Goal: Task Accomplishment & Management: Manage account settings

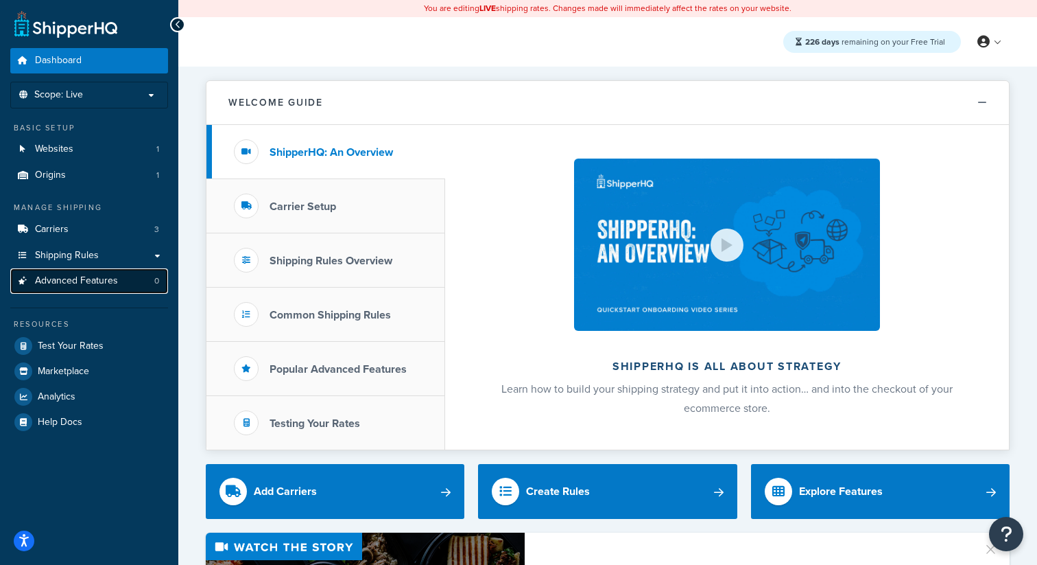
click at [131, 288] on link "Advanced Features 0" at bounding box center [89, 280] width 158 height 25
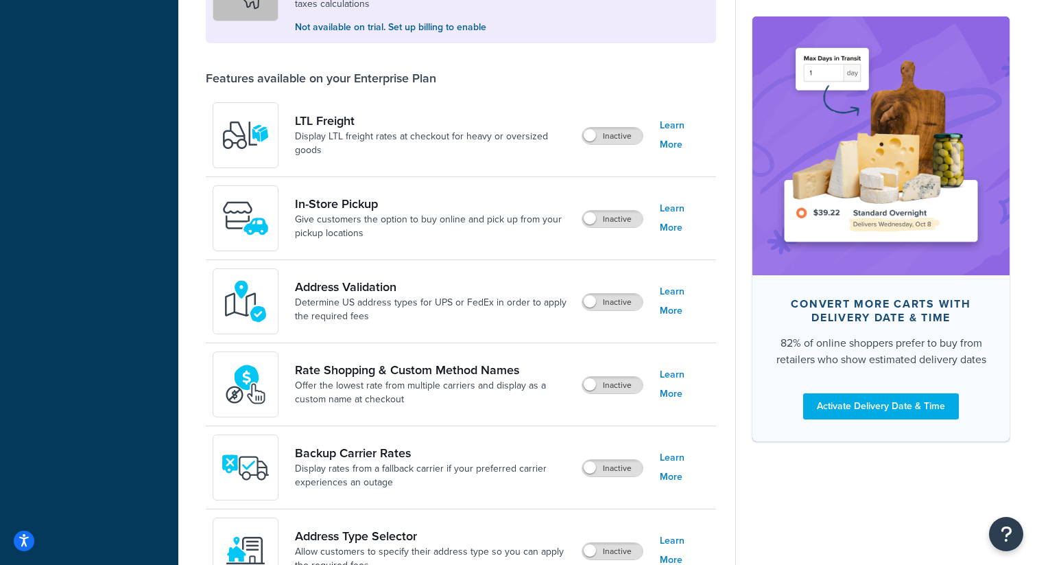
scroll to position [511, 0]
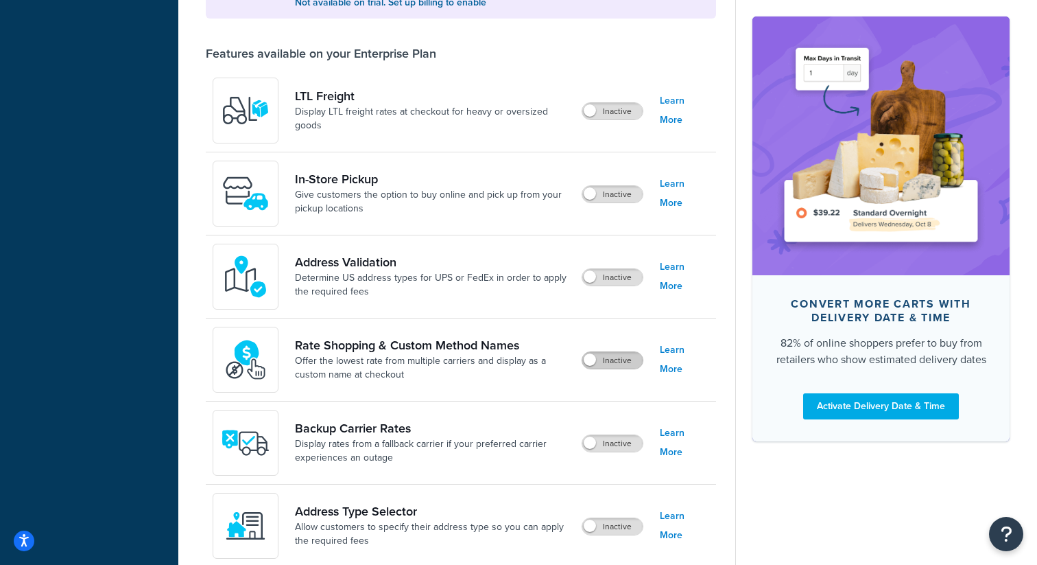
click at [615, 360] on label "Inactive" at bounding box center [613, 360] width 60 height 16
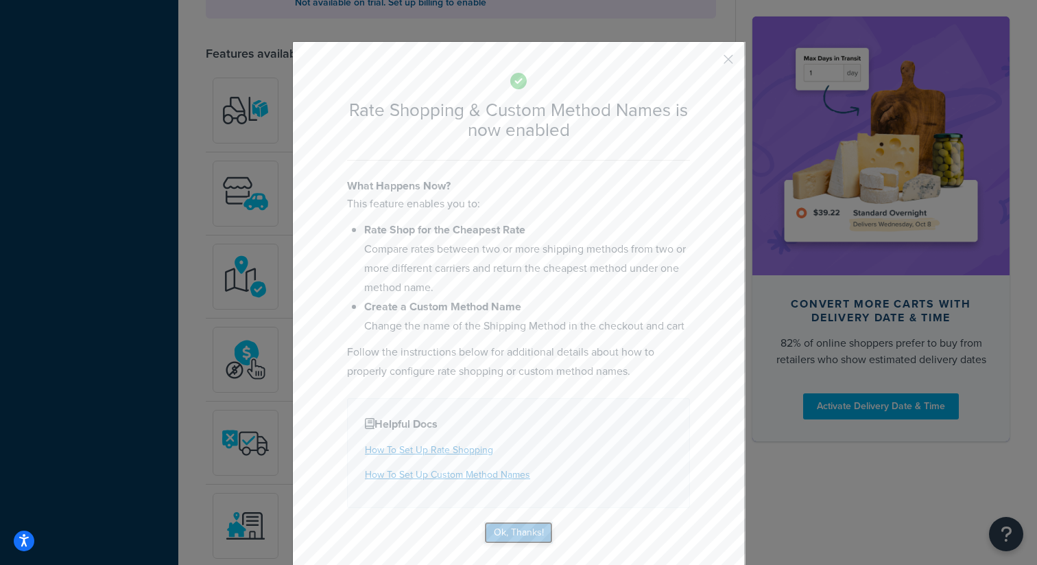
click at [534, 525] on button "Ok, Thanks!" at bounding box center [518, 532] width 69 height 22
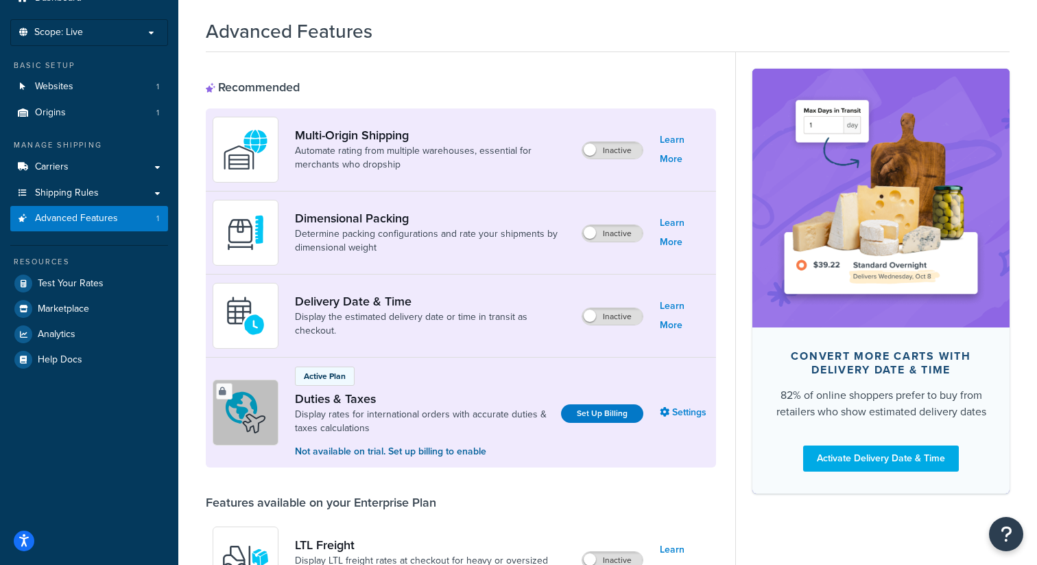
scroll to position [0, 0]
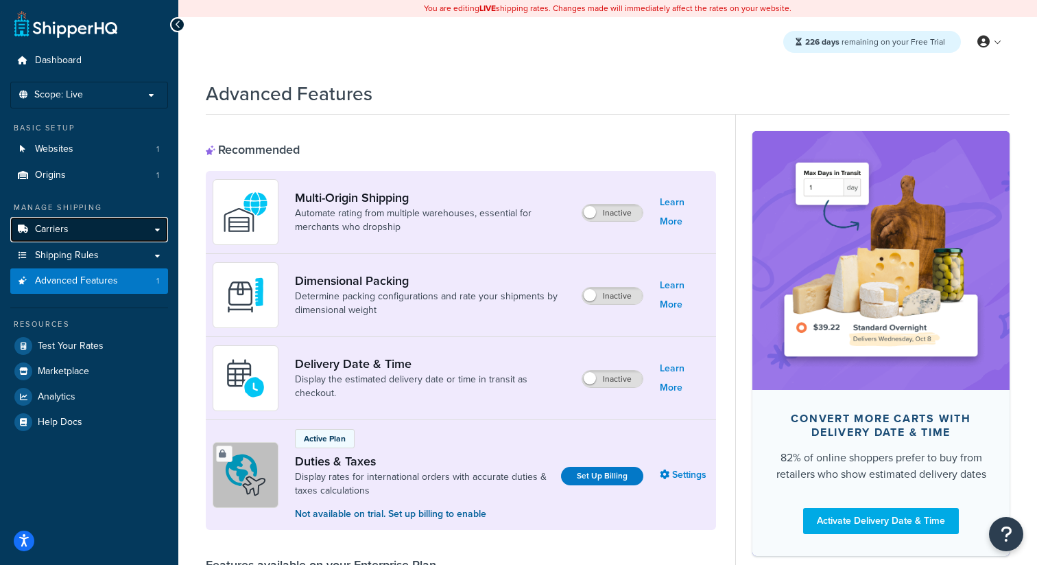
click at [84, 235] on link "Carriers" at bounding box center [89, 229] width 158 height 25
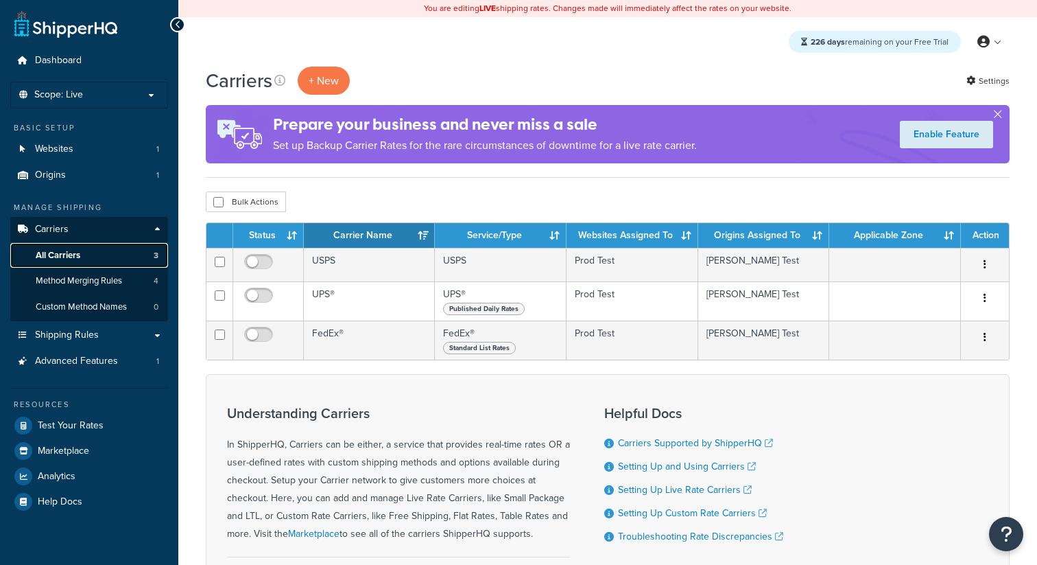
click at [86, 255] on link "All Carriers 3" at bounding box center [89, 255] width 158 height 25
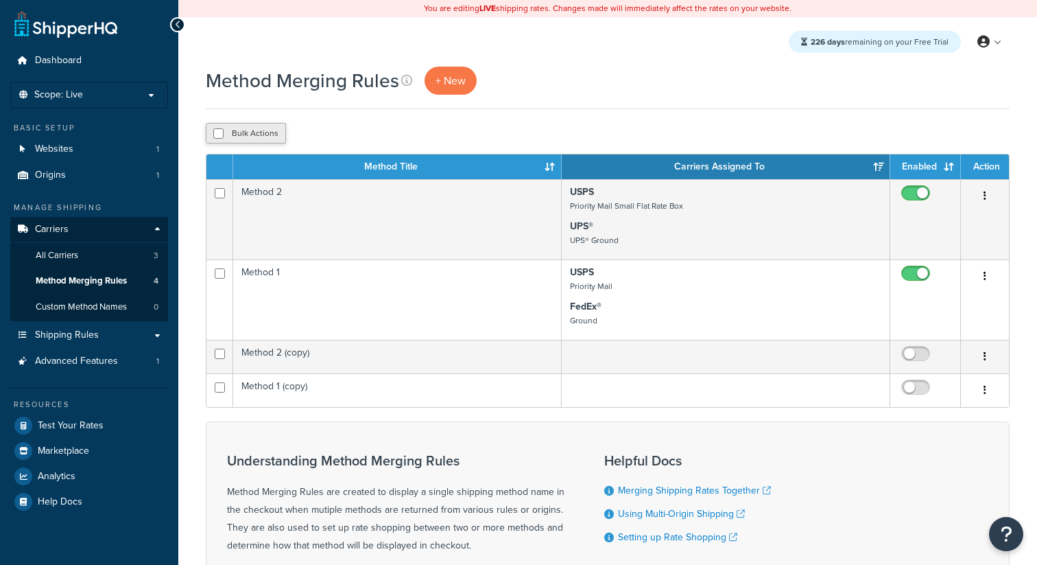
click at [264, 129] on button "Bulk Actions" at bounding box center [246, 133] width 80 height 21
checkbox input "true"
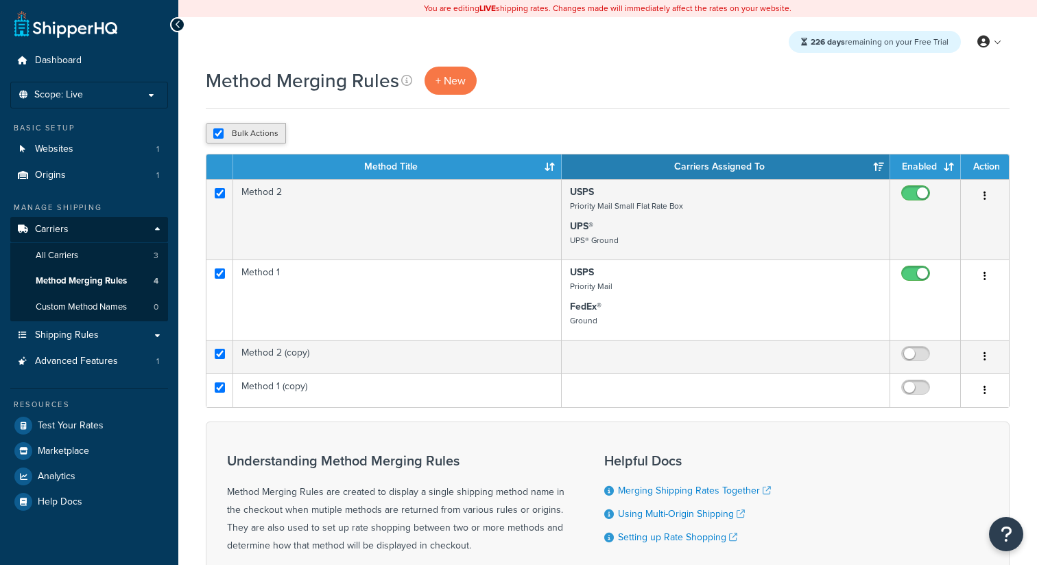
checkbox input "true"
click at [390, 143] on div "Bulk Actions Duplicate Delete" at bounding box center [608, 133] width 804 height 21
click at [373, 139] on button "Delete" at bounding box center [365, 133] width 47 height 21
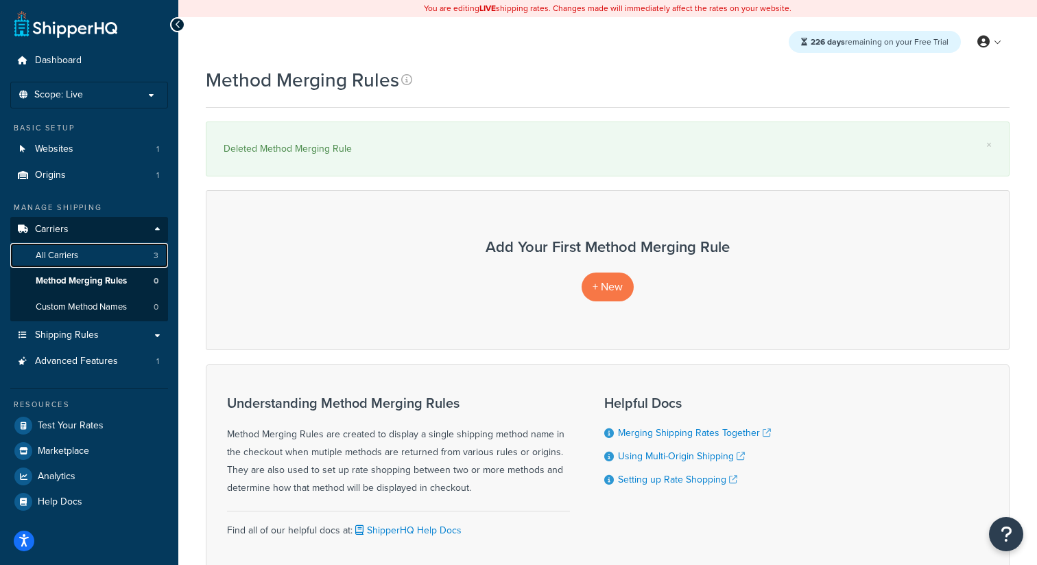
click at [150, 256] on link "All Carriers 3" at bounding box center [89, 255] width 158 height 25
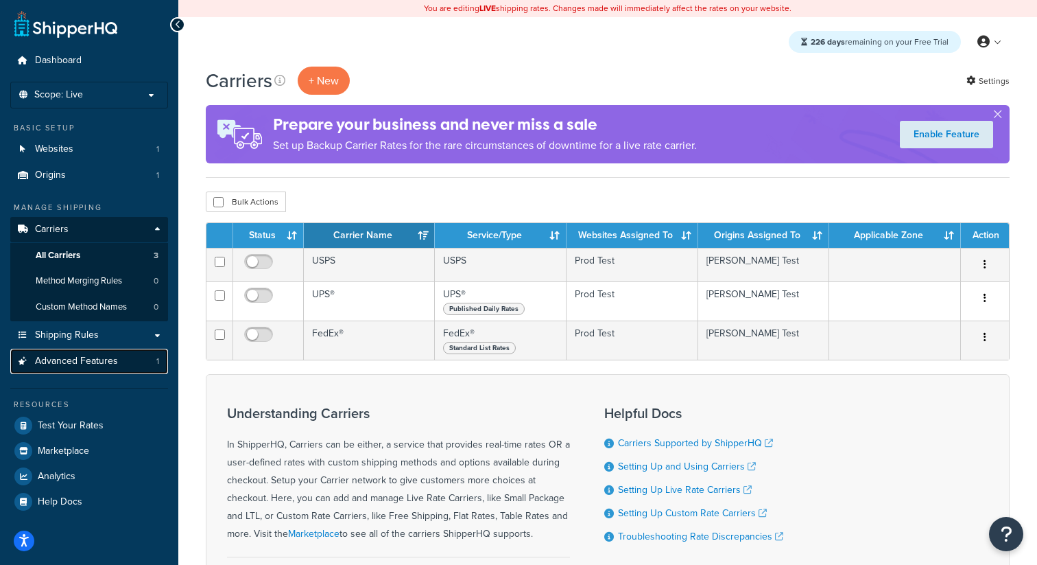
click at [134, 362] on link "Advanced Features 1" at bounding box center [89, 361] width 158 height 25
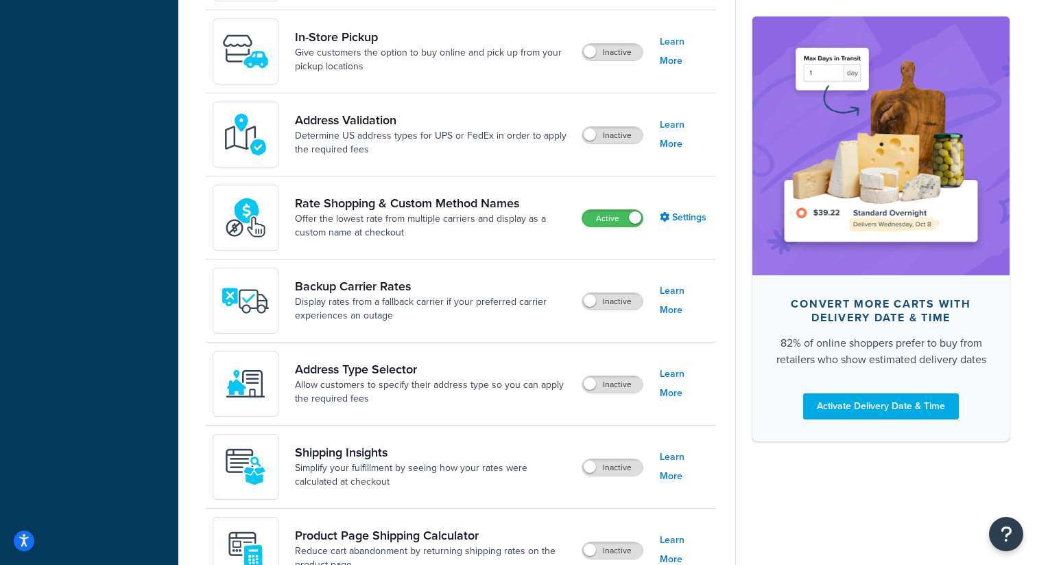
scroll to position [707, 0]
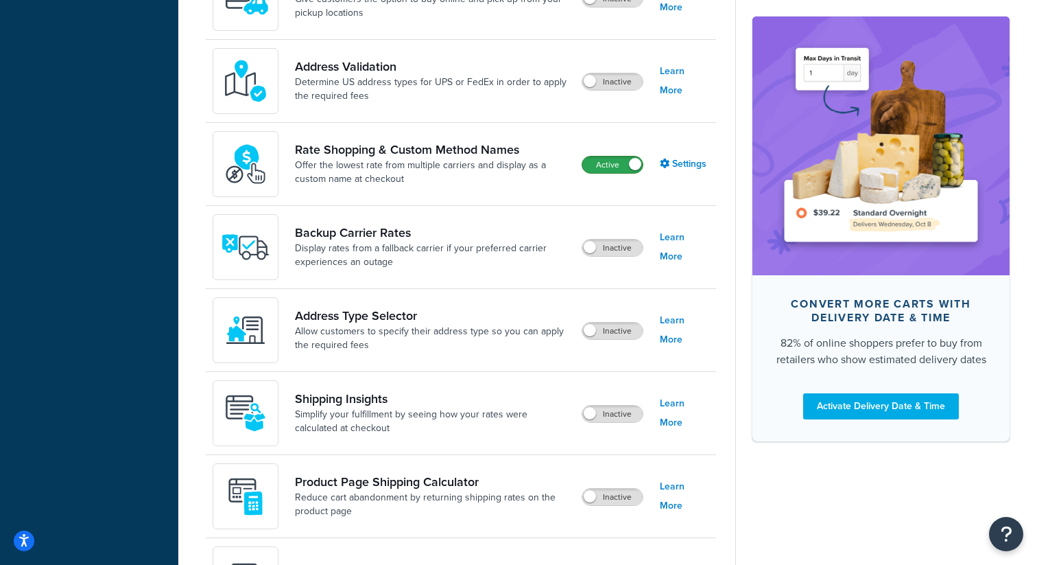
click at [620, 162] on label "Active" at bounding box center [613, 164] width 60 height 16
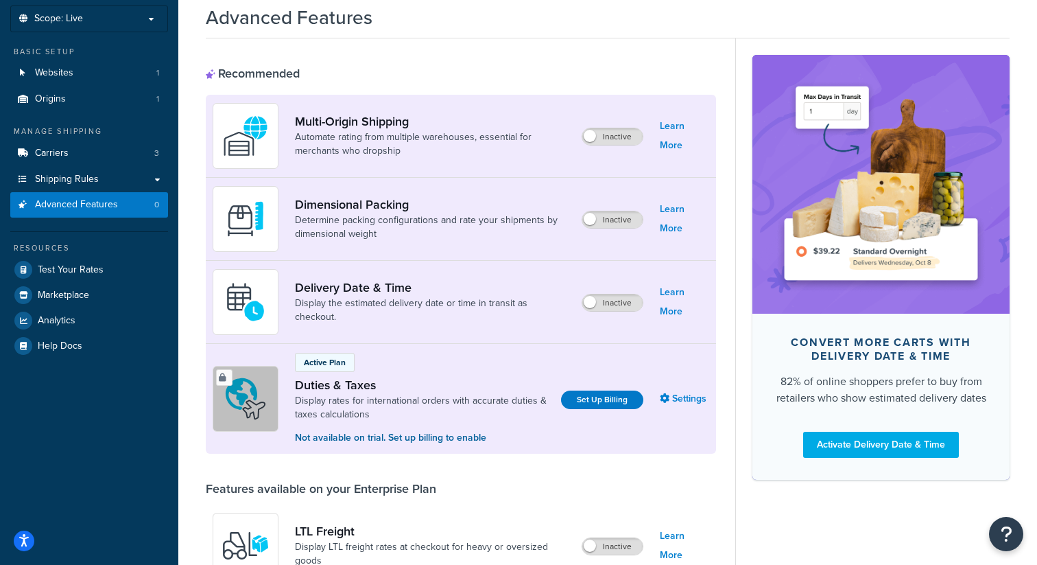
scroll to position [0, 0]
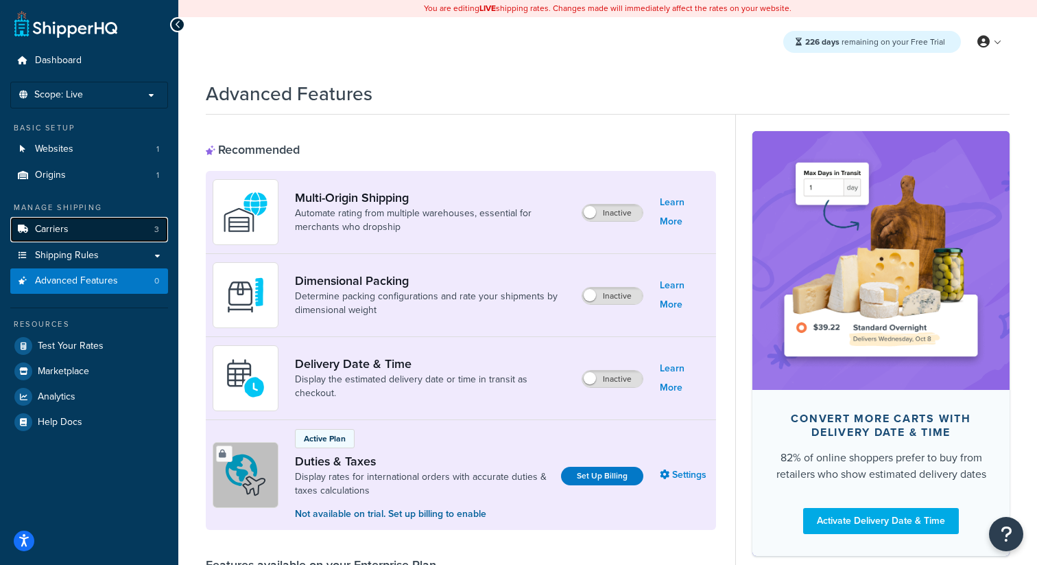
click at [126, 233] on link "Carriers 3" at bounding box center [89, 229] width 158 height 25
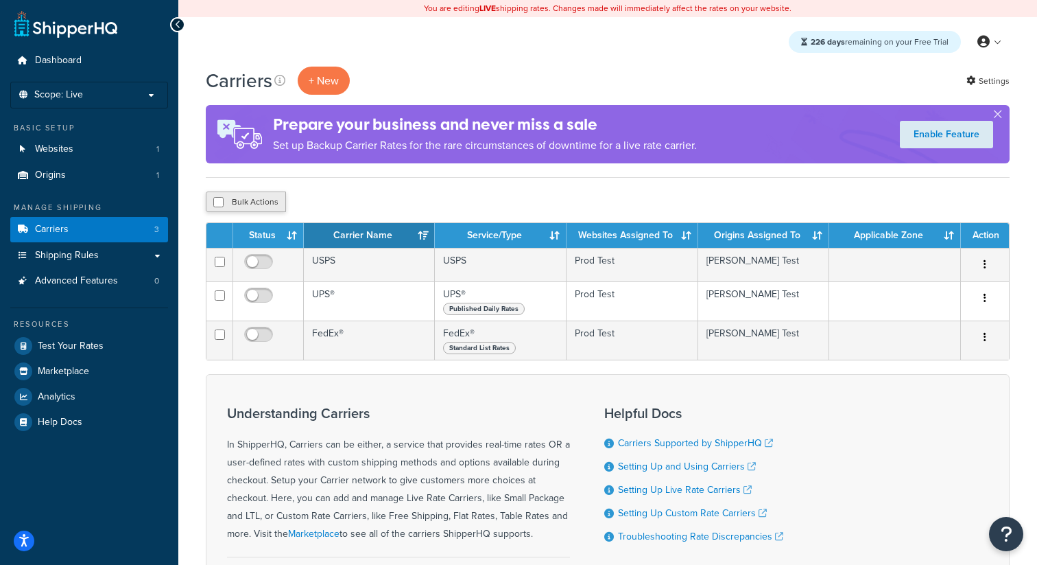
click at [265, 205] on button "Bulk Actions" at bounding box center [246, 201] width 80 height 21
checkbox input "true"
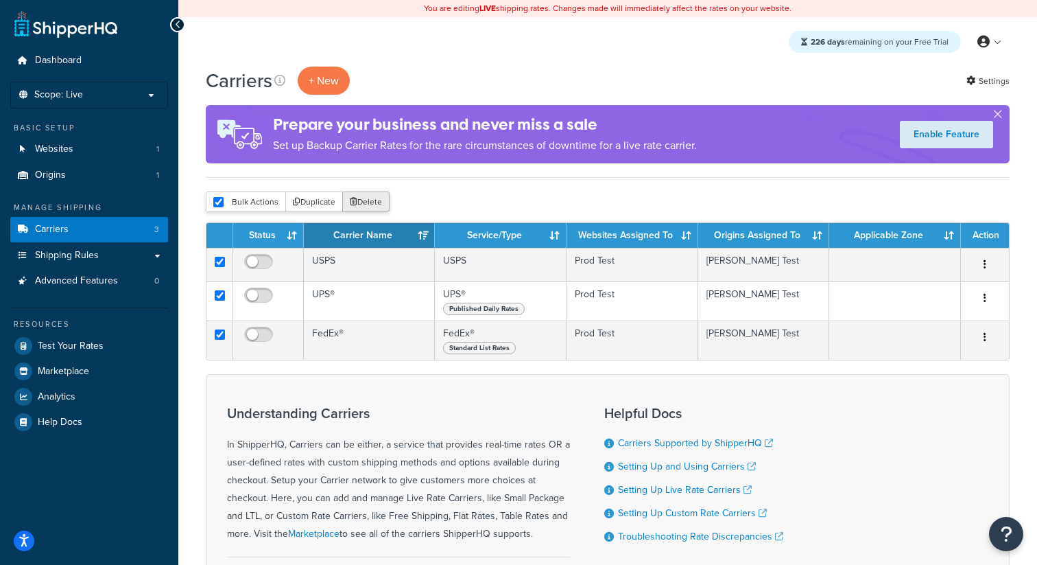
click at [377, 207] on button "Delete" at bounding box center [365, 201] width 47 height 21
